Goal: Task Accomplishment & Management: Use online tool/utility

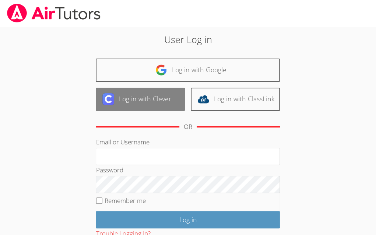
click at [154, 95] on link "Log in with Clever" at bounding box center [140, 99] width 89 height 23
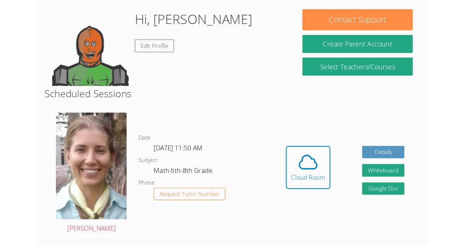
scroll to position [138, 0]
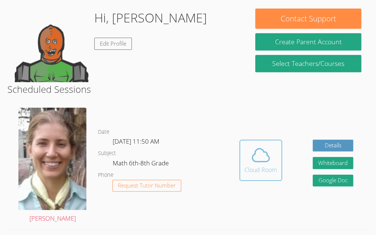
click at [266, 164] on icon at bounding box center [260, 155] width 21 height 21
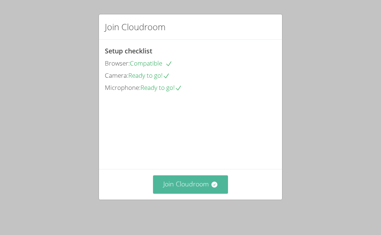
click at [194, 188] on button "Join Cloudroom" at bounding box center [190, 184] width 75 height 18
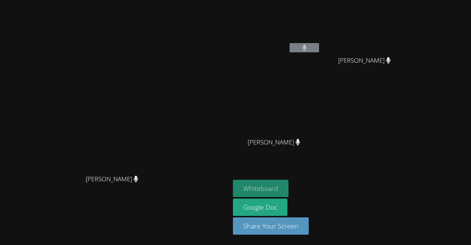
click at [288, 188] on button "Whiteboard" at bounding box center [261, 188] width 56 height 17
